Goal: Task Accomplishment & Management: Use online tool/utility

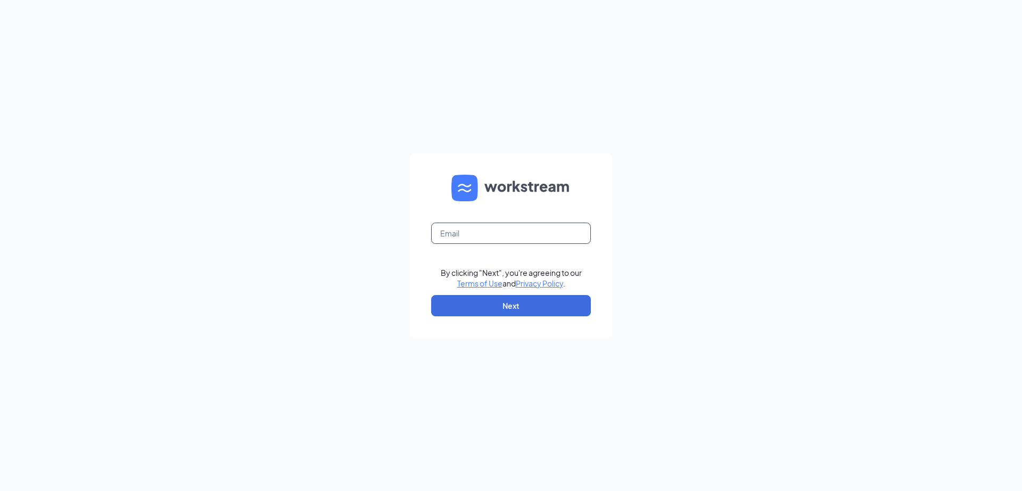
click at [559, 223] on input "text" at bounding box center [511, 233] width 160 height 21
type input "[EMAIL_ADDRESS][DOMAIN_NAME]"
click at [568, 303] on button "Next" at bounding box center [511, 305] width 160 height 21
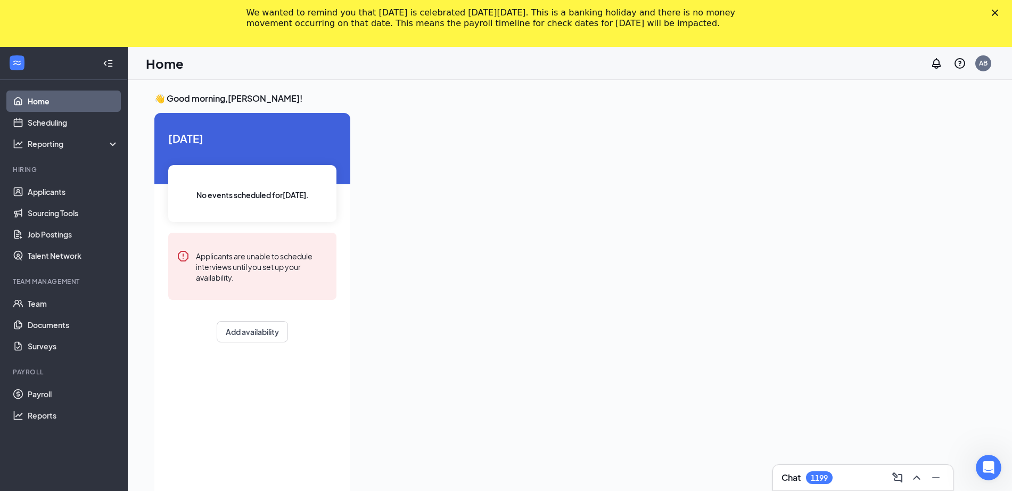
click at [1005, 9] on div "We wanted to remind you that Labor Day is celebrated on Monday, September 1, 20…" at bounding box center [506, 18] width 1012 height 28
click at [998, 10] on icon "Close" at bounding box center [995, 13] width 6 height 6
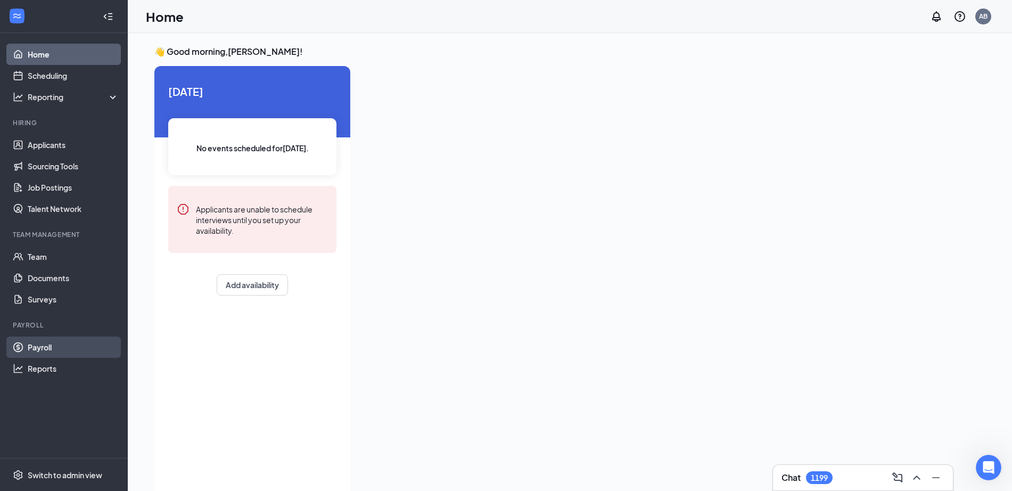
click at [56, 348] on link "Payroll" at bounding box center [73, 347] width 91 height 21
